Goal: Navigation & Orientation: Find specific page/section

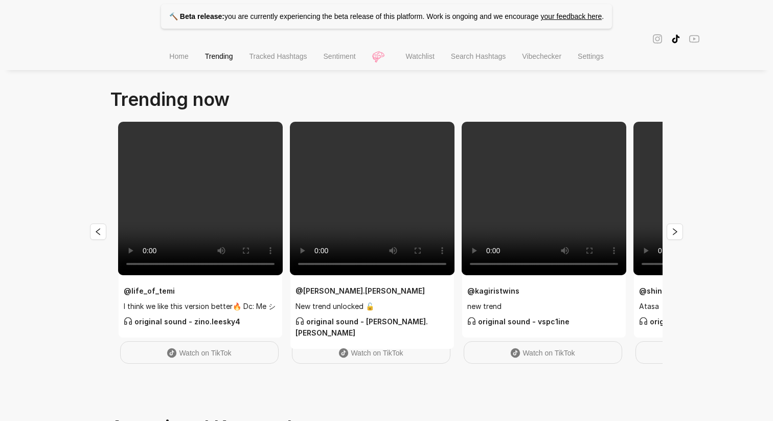
click at [416, 59] on span "Watchlist" at bounding box center [420, 56] width 29 height 8
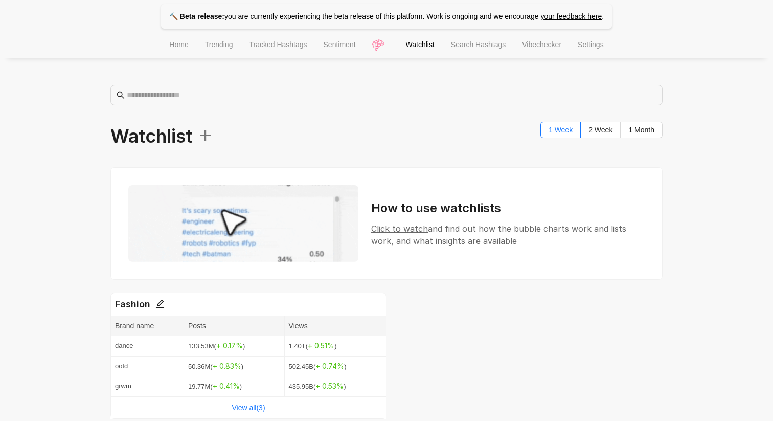
drag, startPoint x: 109, startPoint y: 135, endPoint x: 198, endPoint y: 136, distance: 88.9
click at [198, 136] on div "🔨 Beta release: you are currently experiencing the beta release of this platfor…" at bounding box center [386, 215] width 773 height 431
click at [147, 140] on span "Watchlist +" at bounding box center [161, 136] width 103 height 29
click at [68, 93] on div "🔨 Beta release: you are currently experiencing the beta release of this platfor…" at bounding box center [386, 215] width 773 height 431
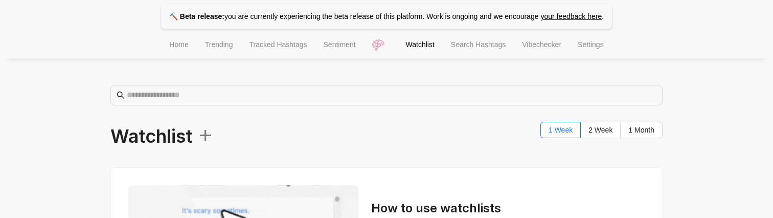
click at [338, 45] on span "Sentiment" at bounding box center [340, 44] width 32 height 8
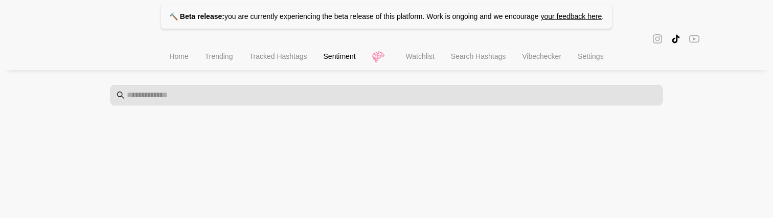
click at [211, 58] on span "Trending" at bounding box center [219, 56] width 28 height 8
